Goal: Task Accomplishment & Management: Complete application form

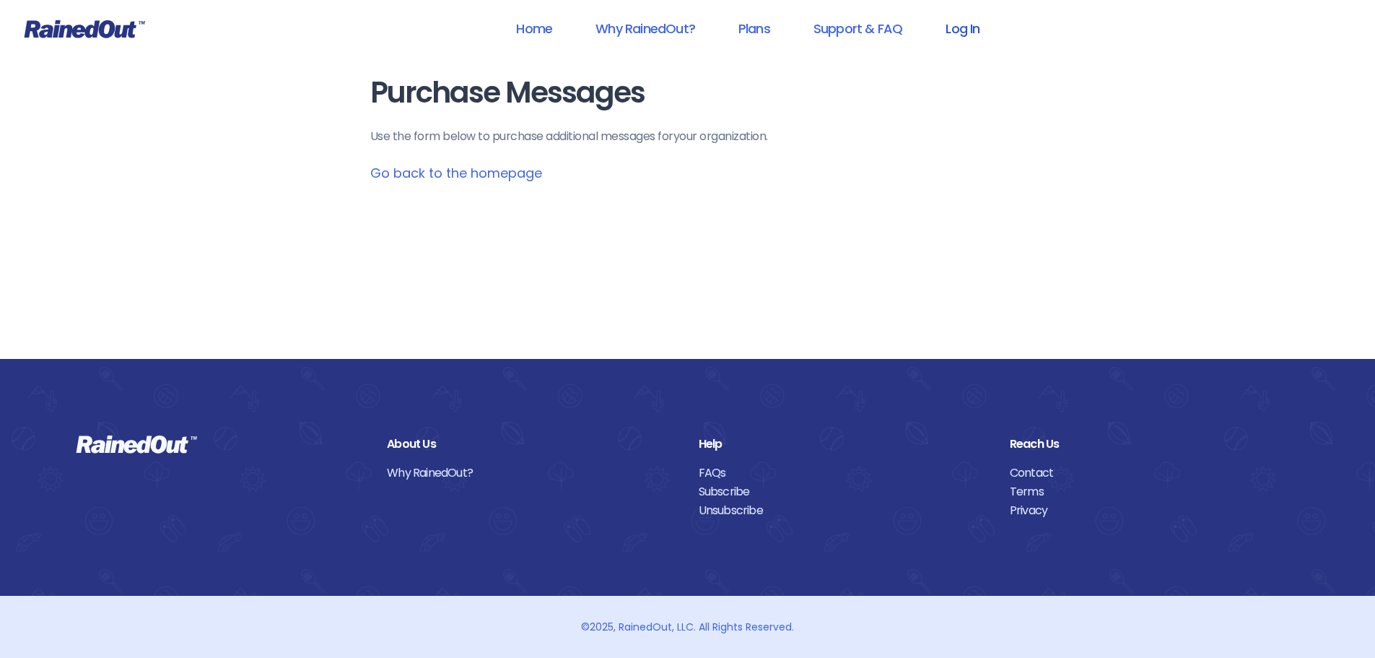
click at [959, 22] on link "Log In" at bounding box center [962, 28] width 71 height 32
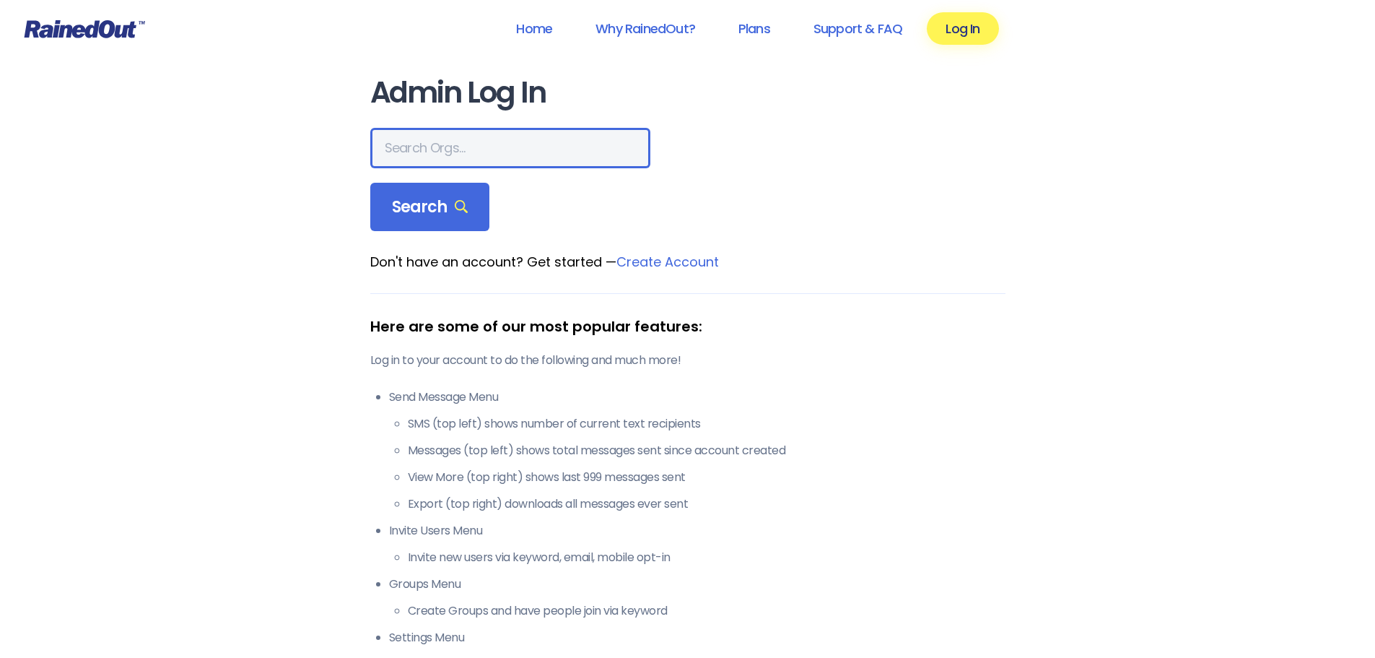
click at [451, 152] on input "text" at bounding box center [510, 148] width 280 height 40
type input "seabrook"
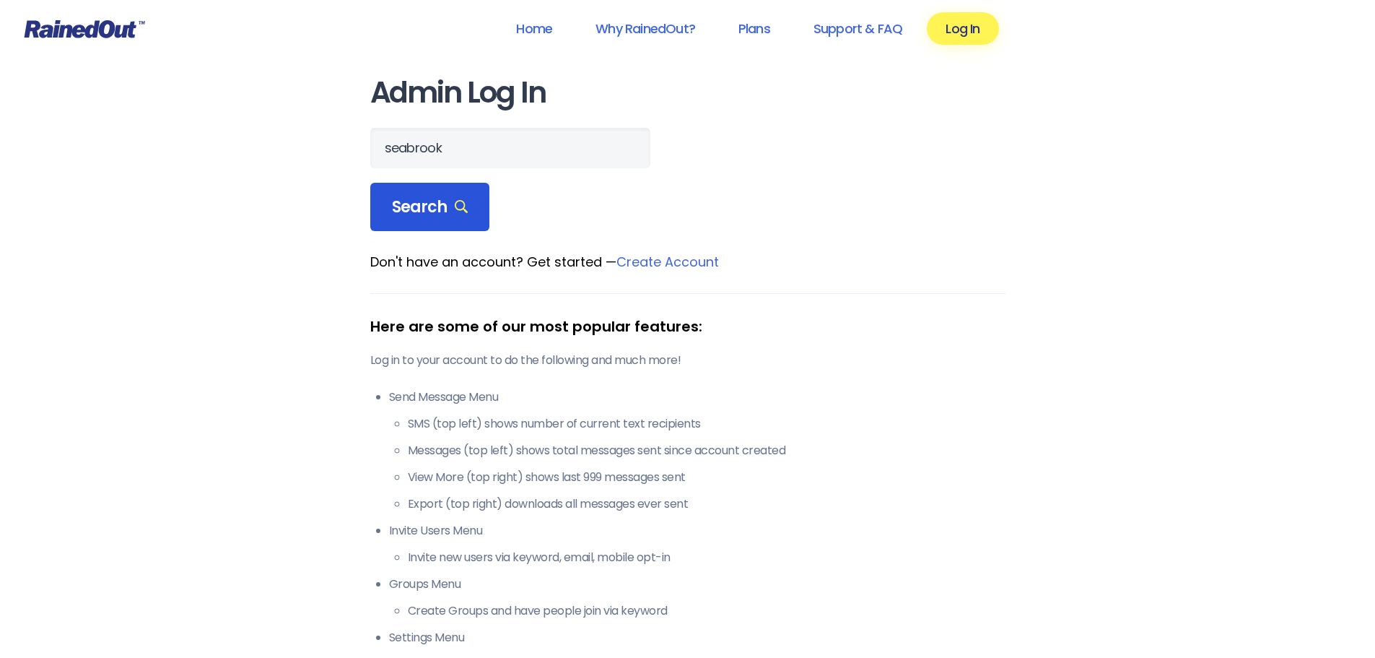
click at [434, 210] on span "Search" at bounding box center [430, 207] width 77 height 20
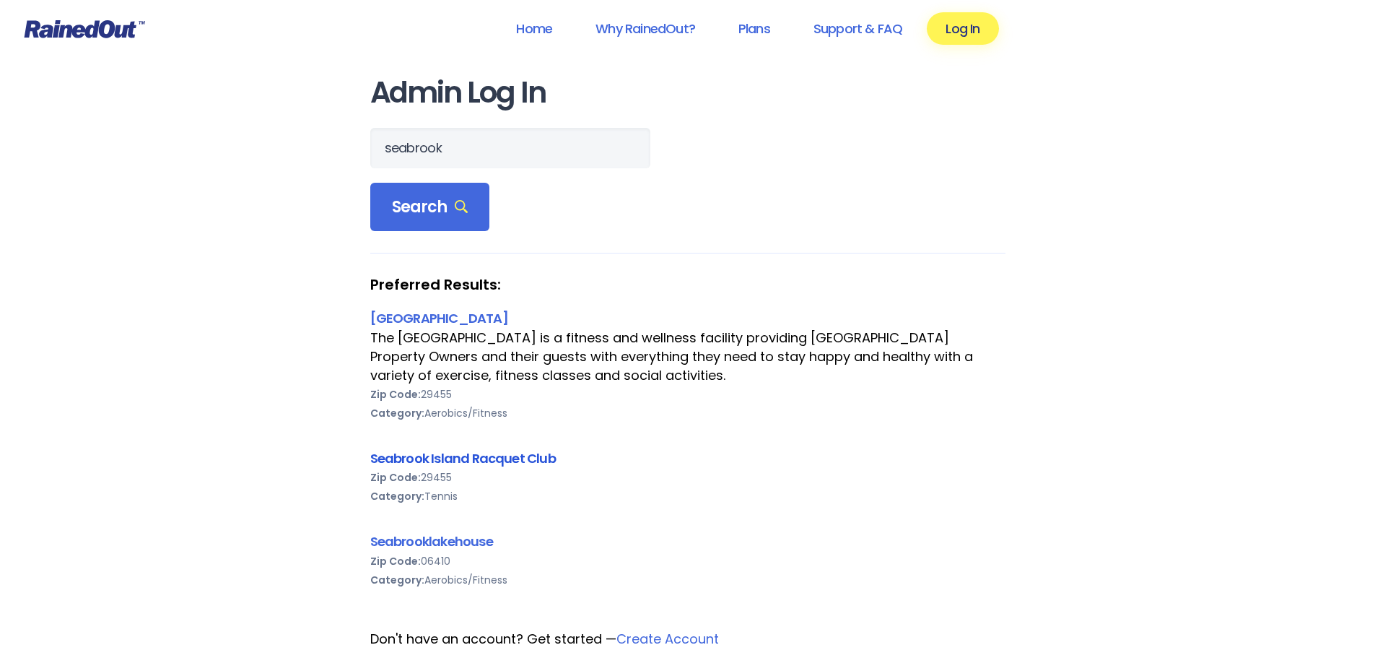
click at [448, 452] on link "Seabrook Island Racquet Club" at bounding box center [463, 458] width 186 height 18
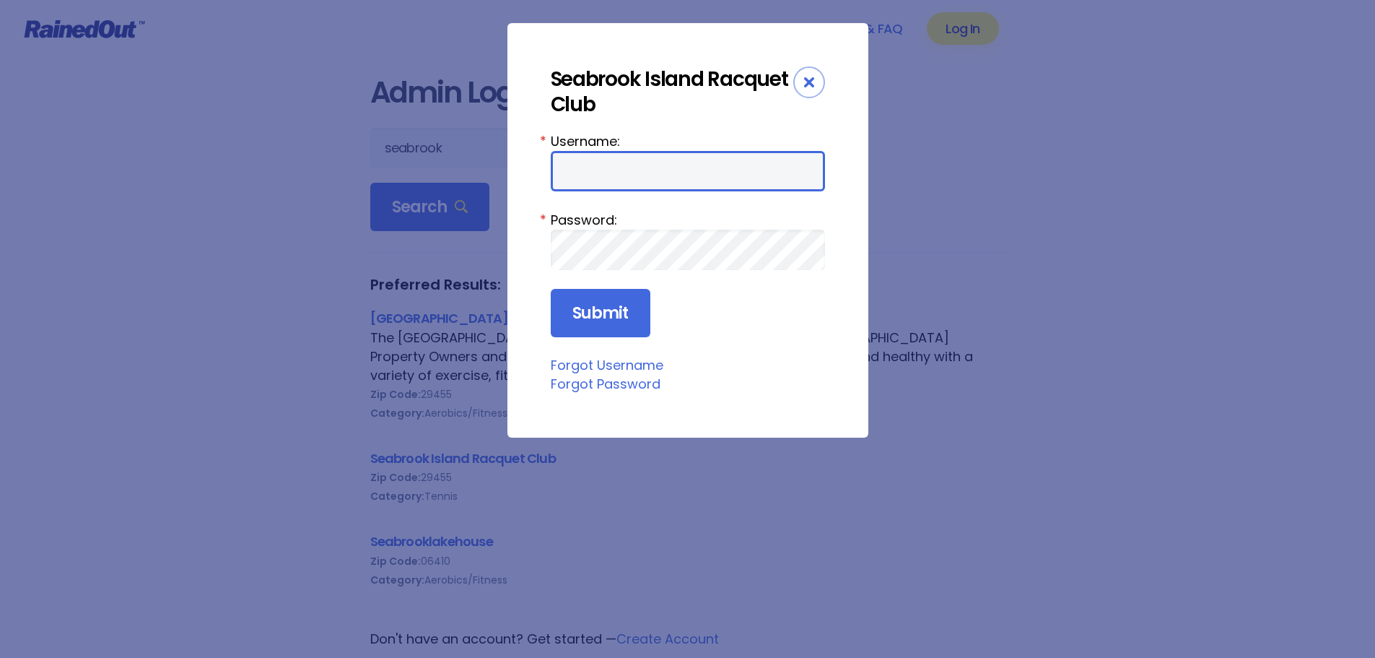
click at [587, 167] on input "Username:" at bounding box center [688, 171] width 274 height 40
type input "racquetclub"
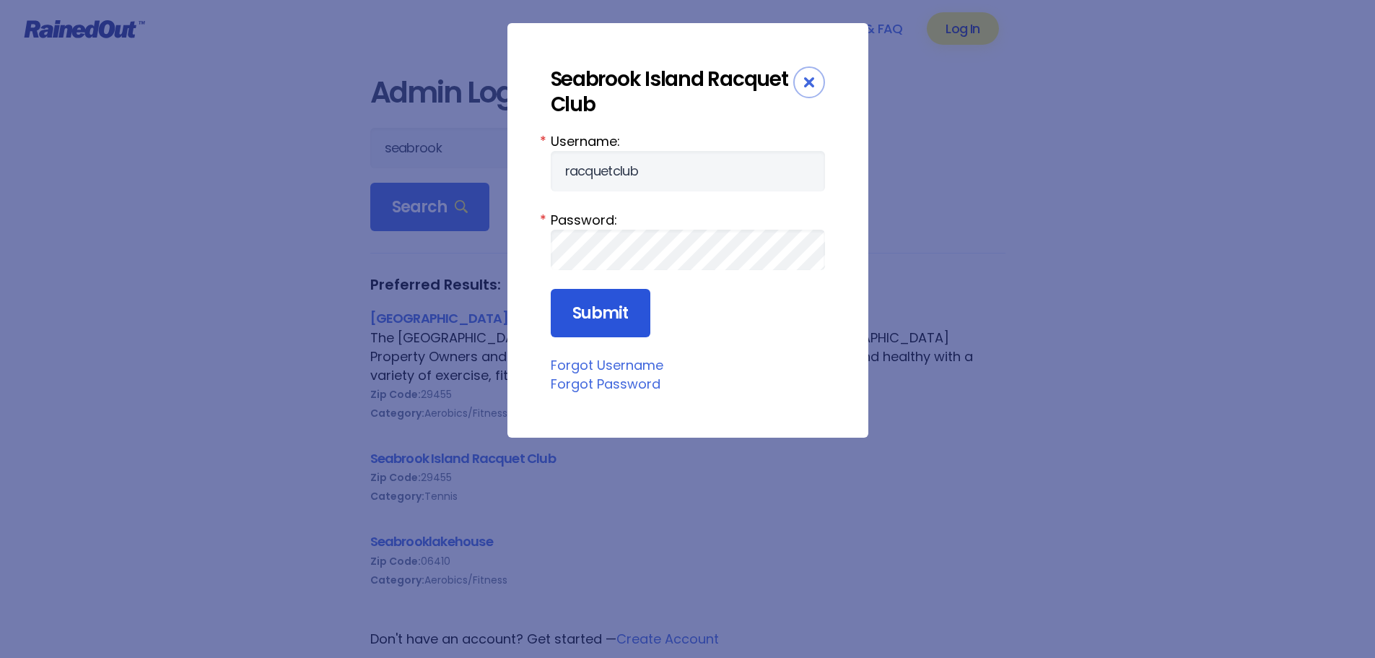
click at [606, 299] on input "Submit" at bounding box center [601, 313] width 100 height 49
